Goal: Find specific page/section: Find specific page/section

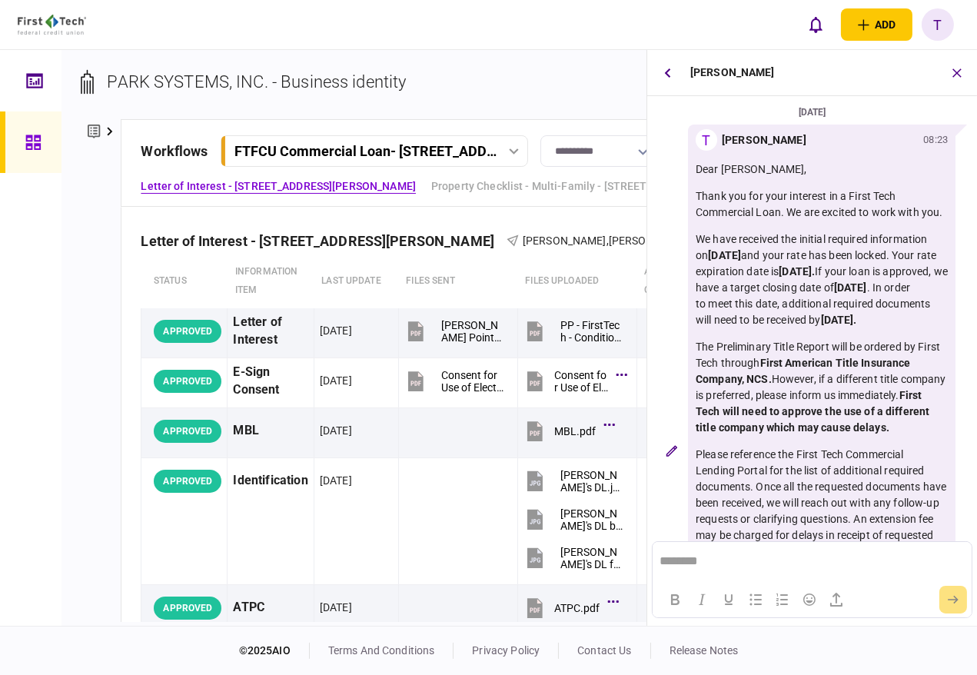
scroll to position [0, 88]
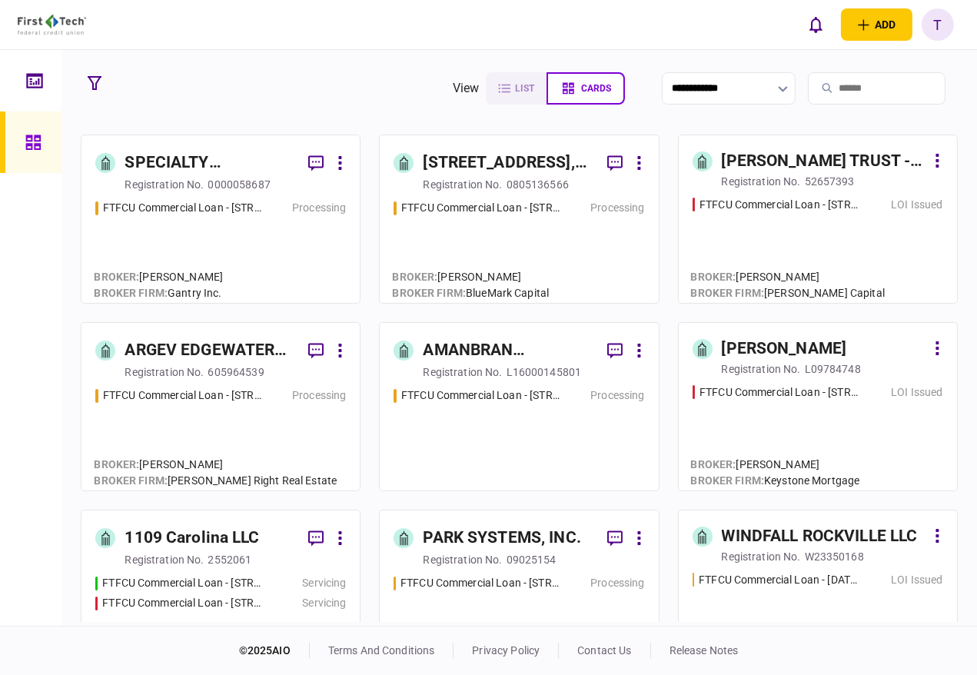
click at [167, 163] on div "SPECIALTY PROPERTIES LLC" at bounding box center [209, 163] width 171 height 25
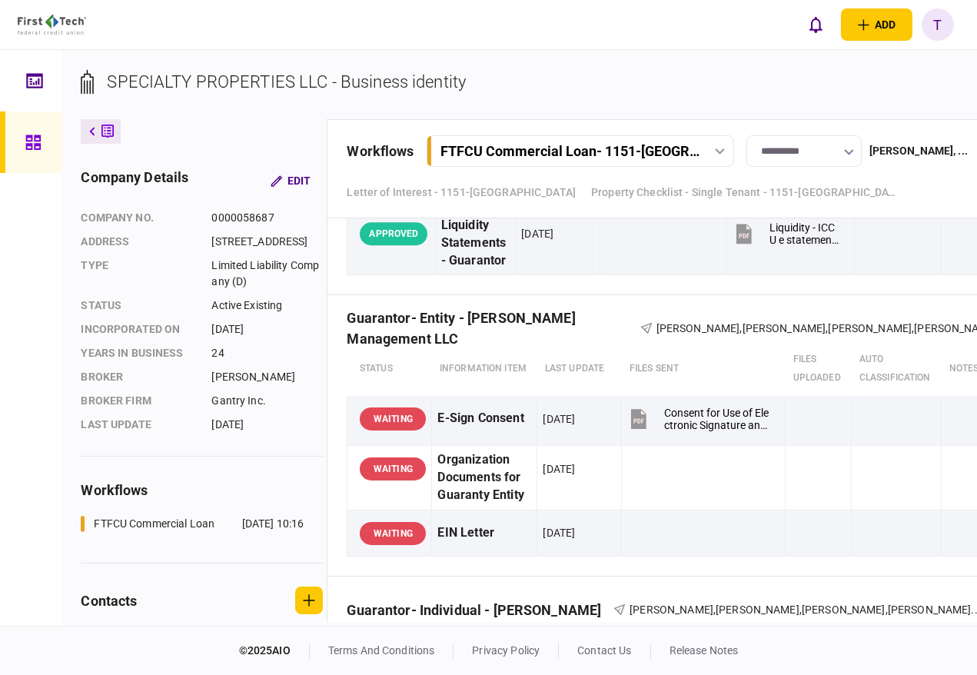
scroll to position [6658, 0]
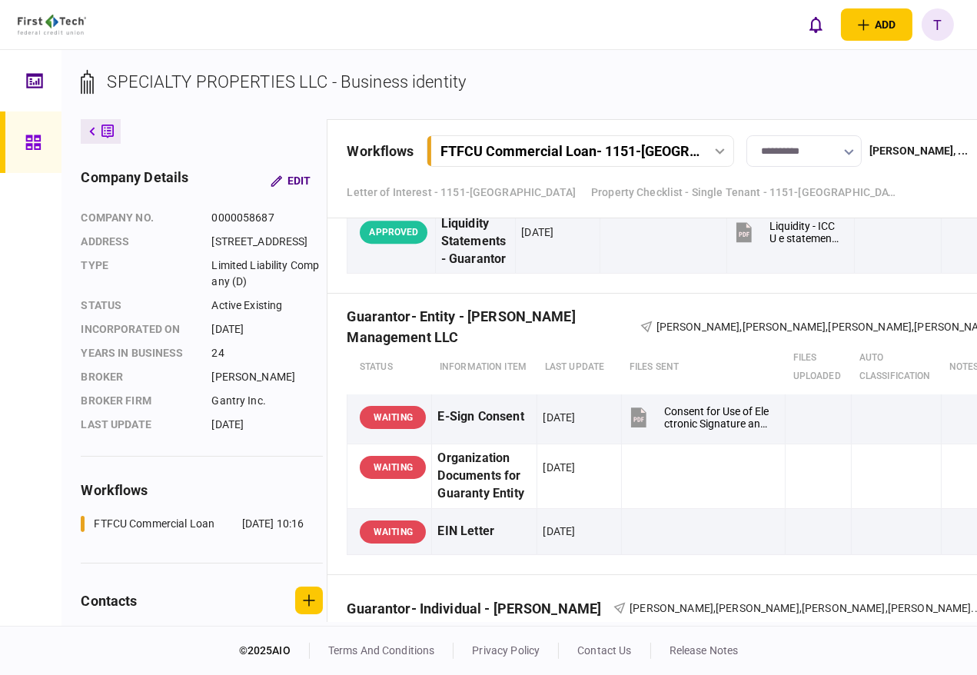
drag, startPoint x: 555, startPoint y: 618, endPoint x: 658, endPoint y: 613, distance: 103.8
click at [658, 613] on div "SPECIALTY PROPERTIES LLC - Business identity company details Edit company no. 0…" at bounding box center [518, 337] width 915 height 575
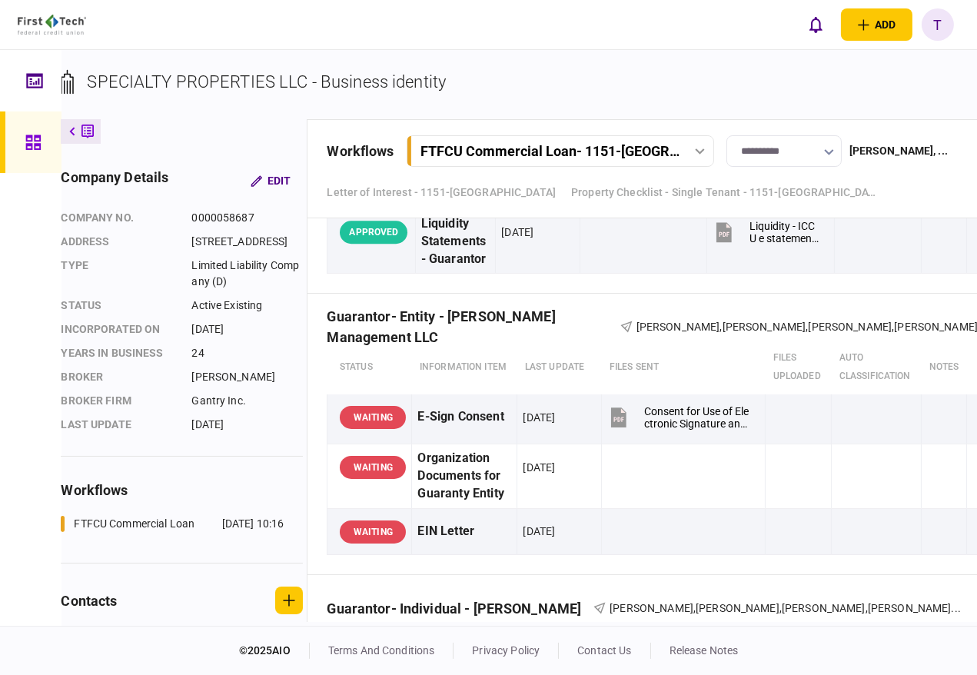
scroll to position [0, 0]
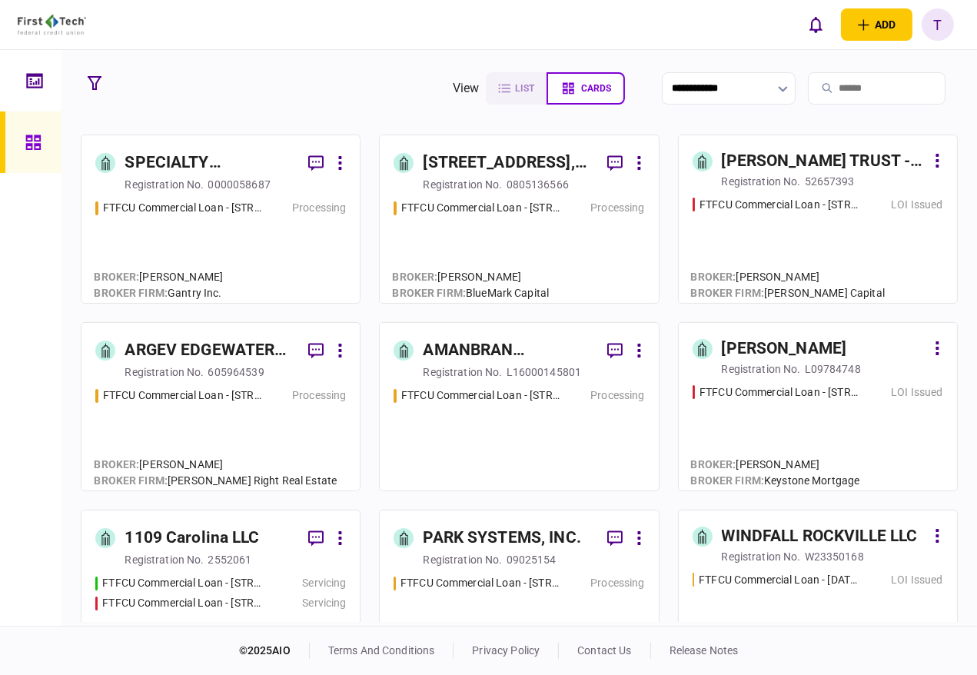
click at [859, 90] on input "search" at bounding box center [877, 88] width 138 height 32
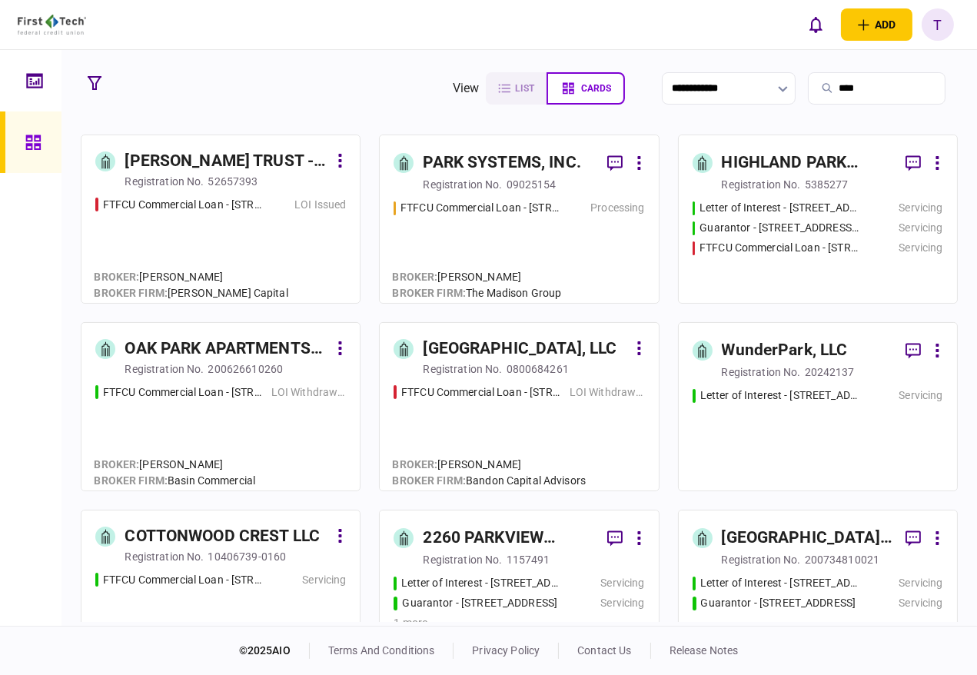
type input "****"
click at [479, 164] on div "PARK SYSTEMS, INC." at bounding box center [502, 163] width 158 height 25
